Goal: Navigation & Orientation: Find specific page/section

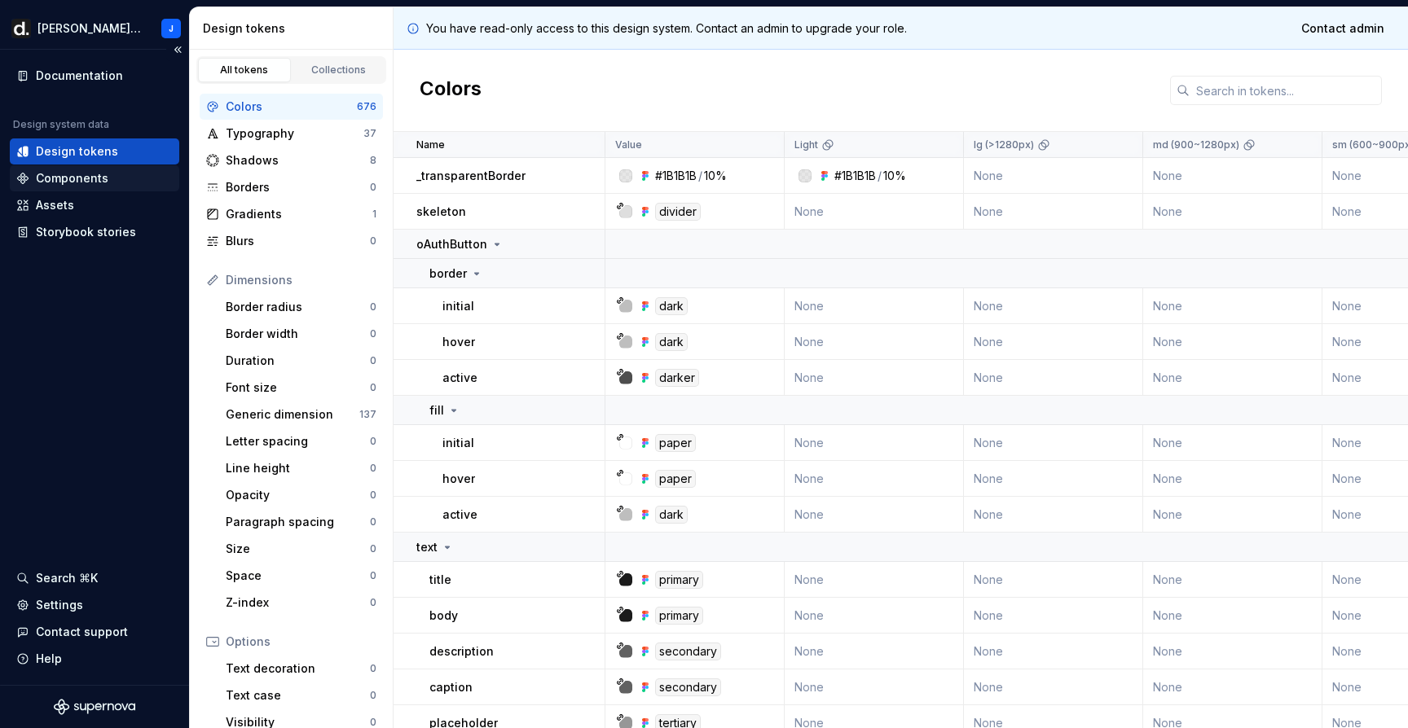
click at [71, 181] on div "Components" at bounding box center [72, 178] width 73 height 16
